Goal: Task Accomplishment & Management: Use online tool/utility

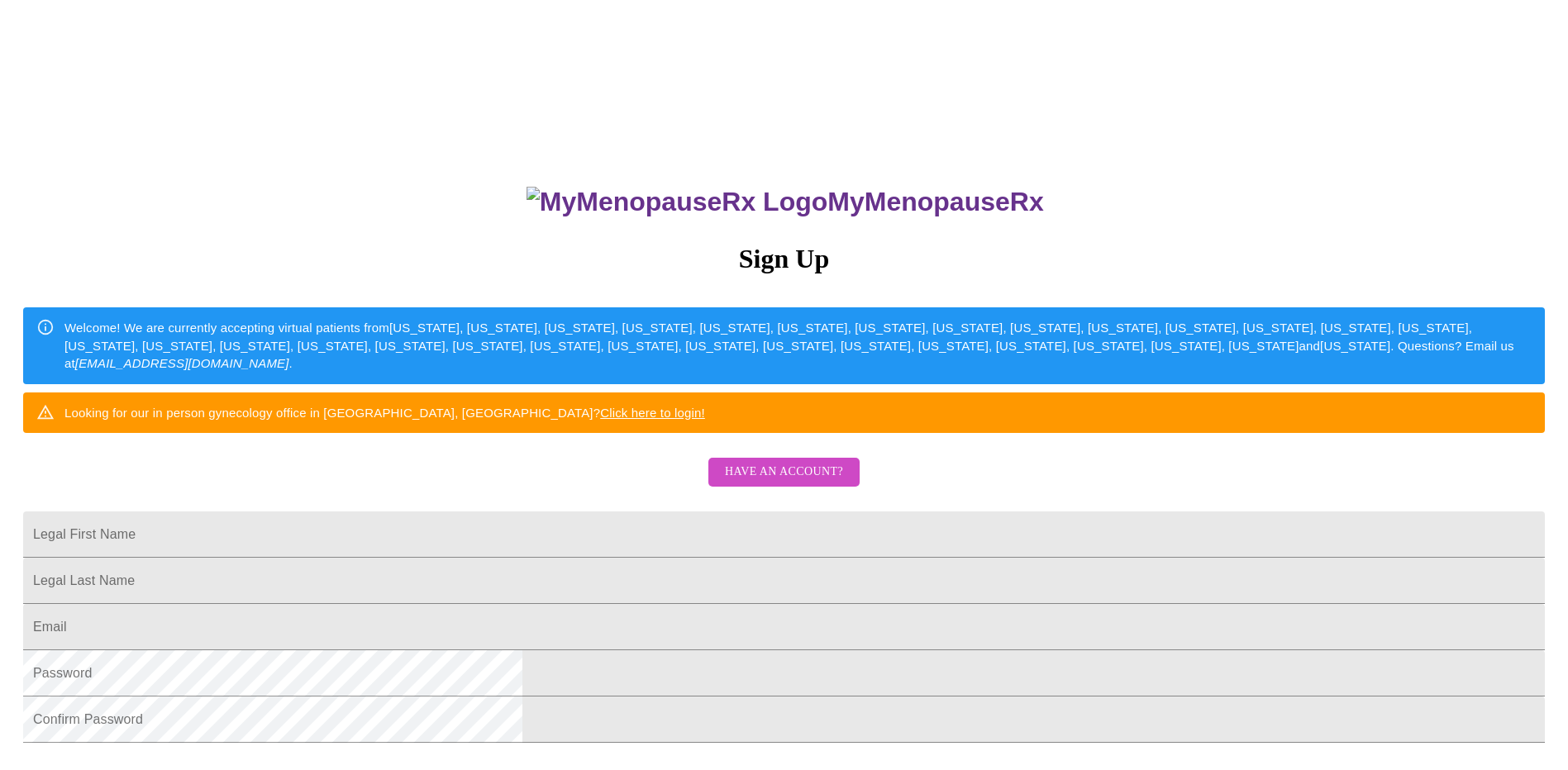
click at [764, 482] on span "Have an account?" at bounding box center [783, 472] width 118 height 20
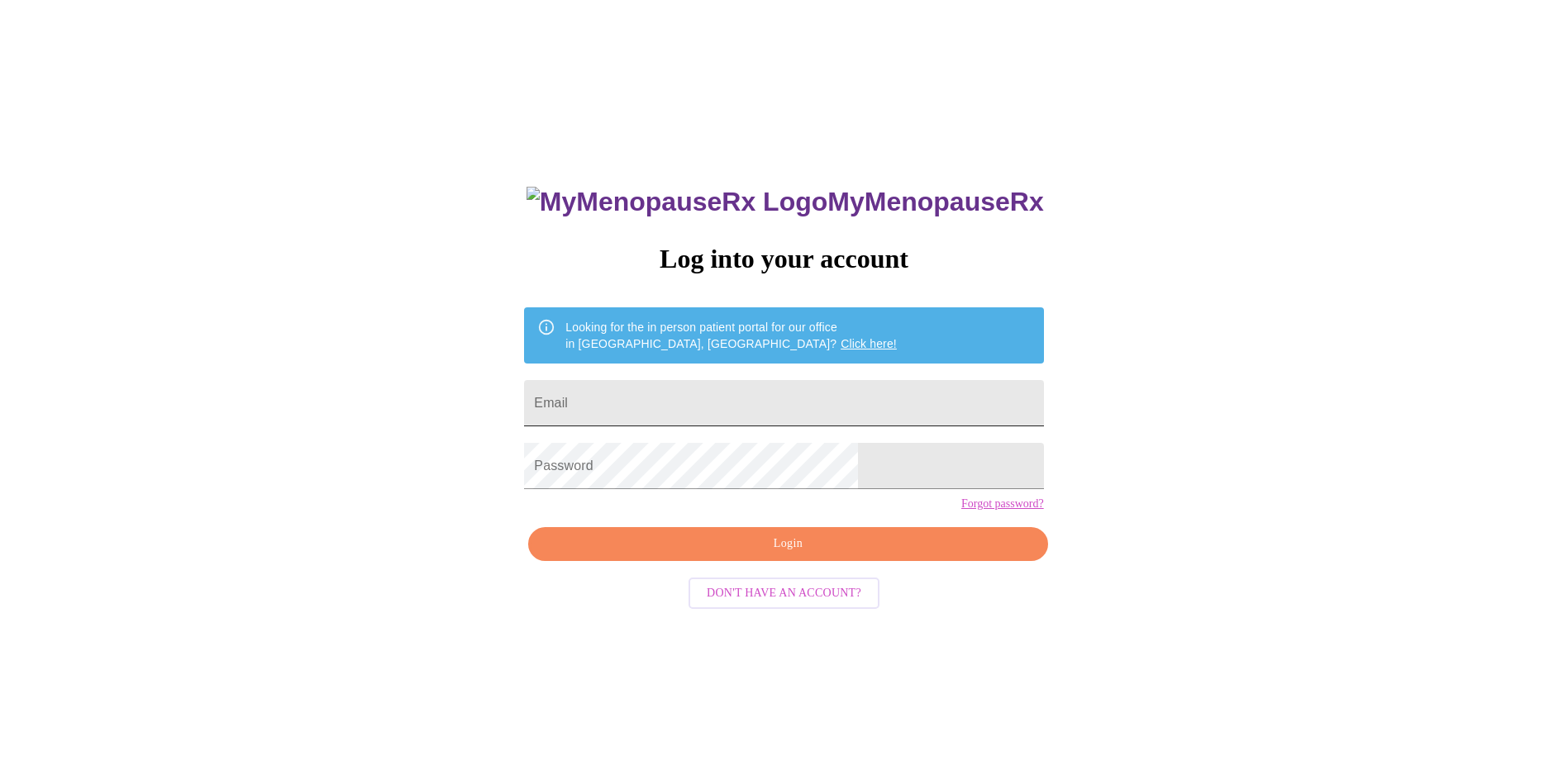
drag, startPoint x: 725, startPoint y: 399, endPoint x: 726, endPoint y: 410, distance: 11.0
click at [725, 399] on input "Email" at bounding box center [783, 403] width 519 height 46
type input "[EMAIL_ADDRESS][DOMAIN_NAME]"
click at [885, 555] on span "Login" at bounding box center [787, 544] width 481 height 20
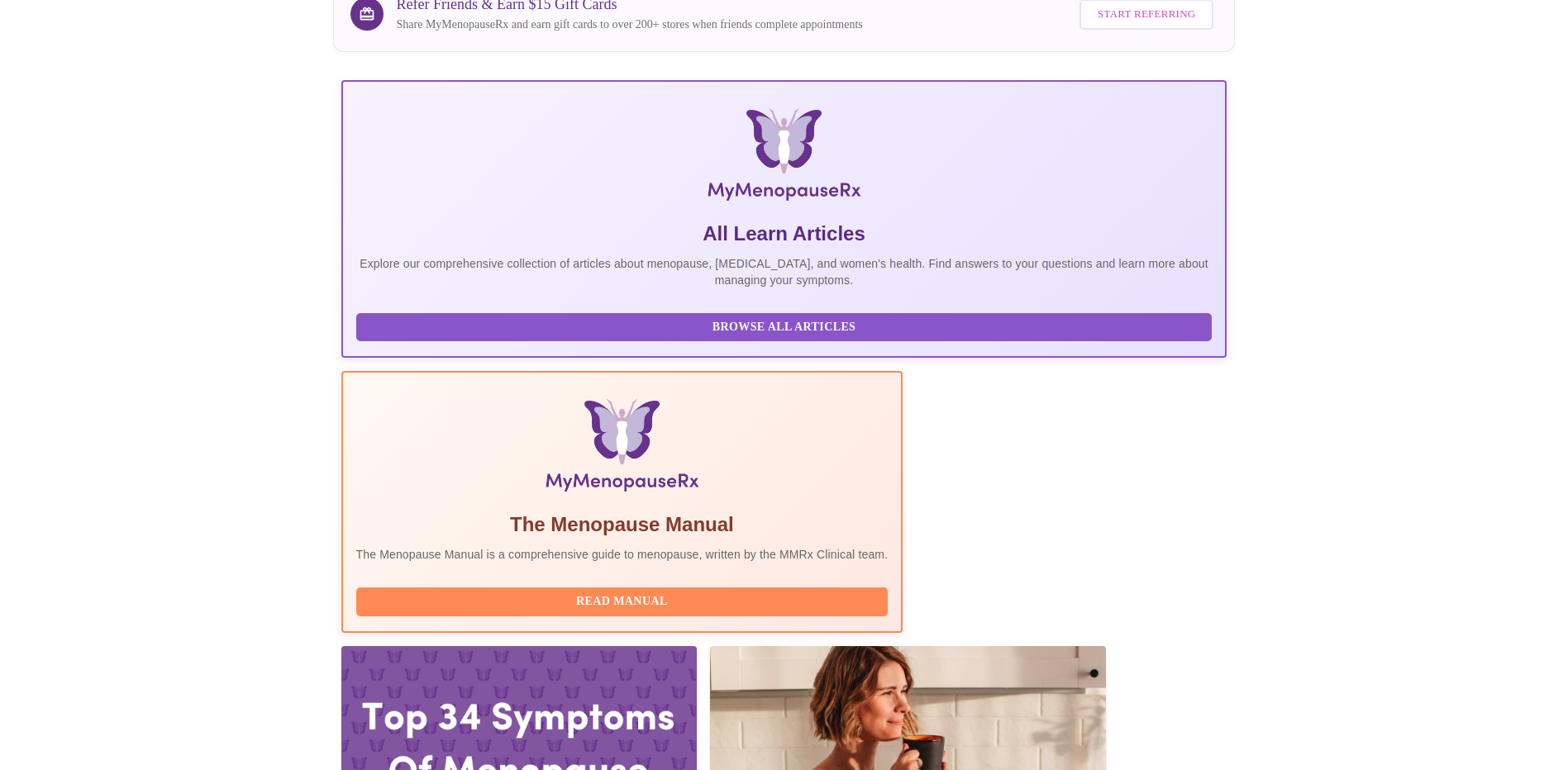
scroll to position [166, 0]
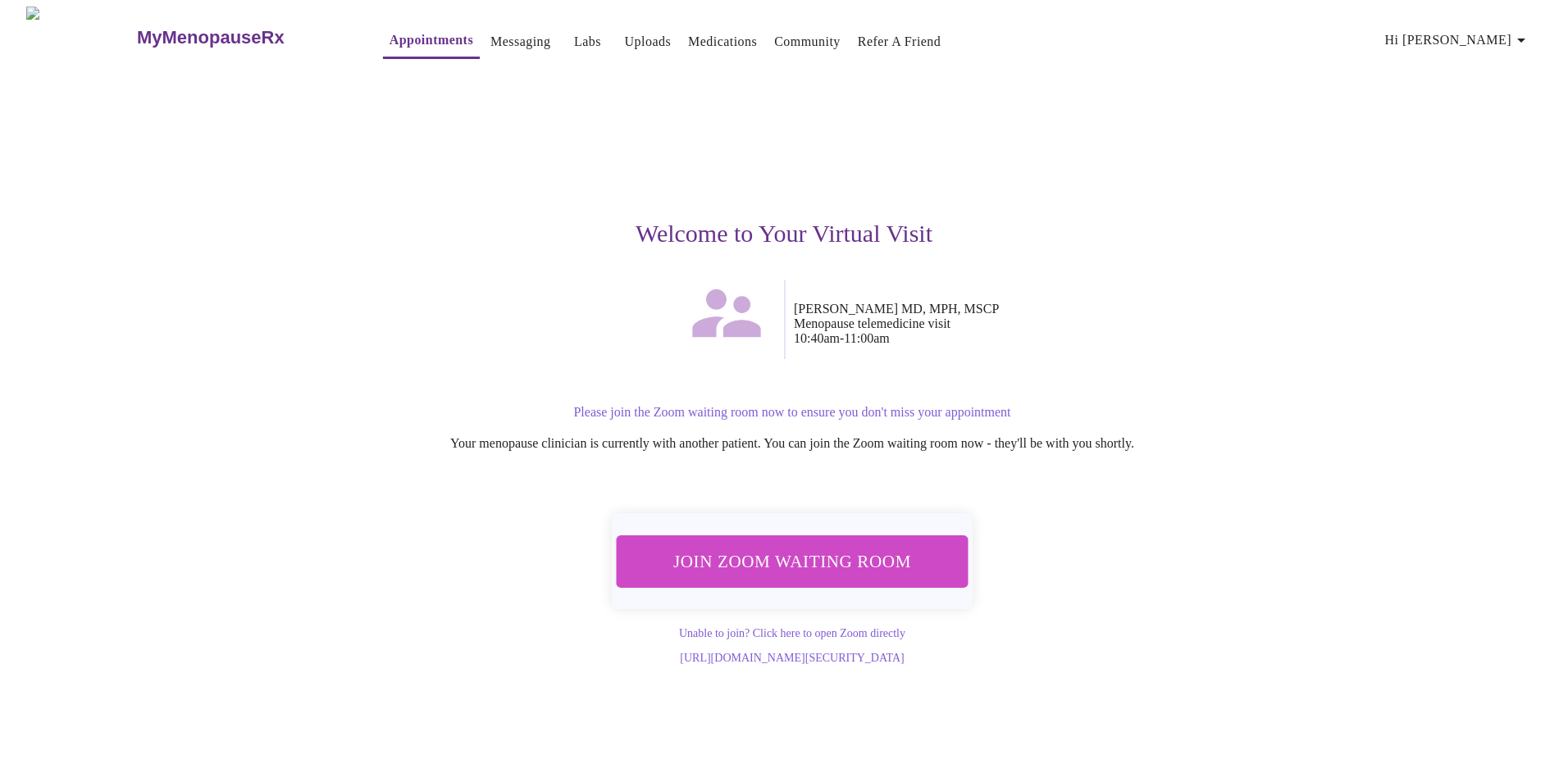
click at [810, 545] on span "Join Zoom Waiting Room" at bounding box center [791, 561] width 318 height 31
